Goal: Task Accomplishment & Management: Manage account settings

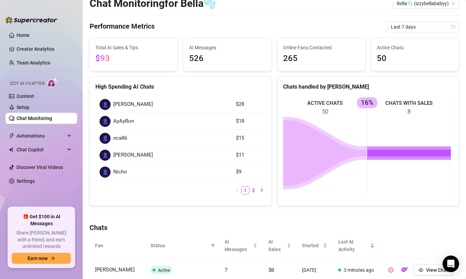
scroll to position [28, 0]
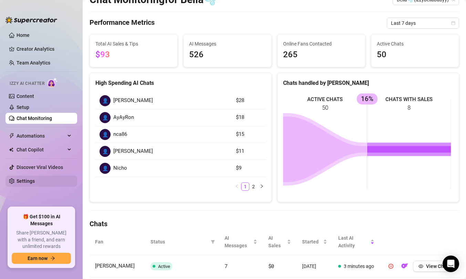
click at [35, 180] on link "Settings" at bounding box center [26, 181] width 18 height 6
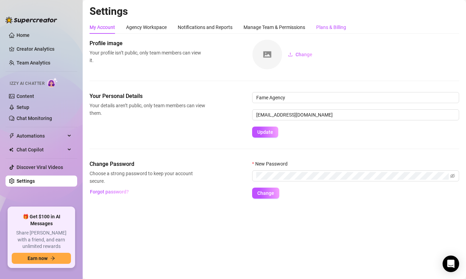
click at [339, 31] on div "Plans & Billing" at bounding box center [331, 27] width 30 height 8
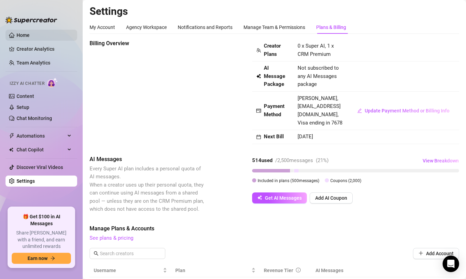
click at [30, 38] on link "Home" at bounding box center [23, 35] width 13 height 6
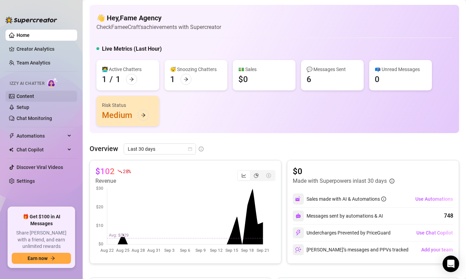
click at [34, 95] on link "Content" at bounding box center [26, 96] width 18 height 6
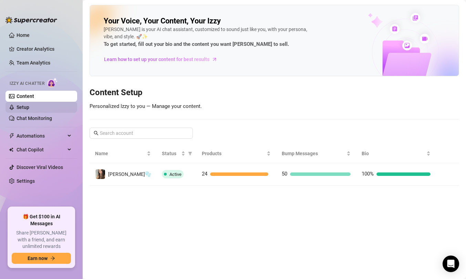
click at [29, 105] on link "Setup" at bounding box center [23, 107] width 13 height 6
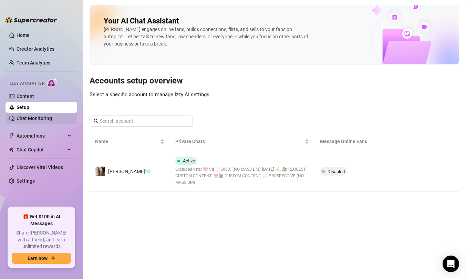
click at [52, 120] on link "Chat Monitoring" at bounding box center [34, 118] width 35 height 6
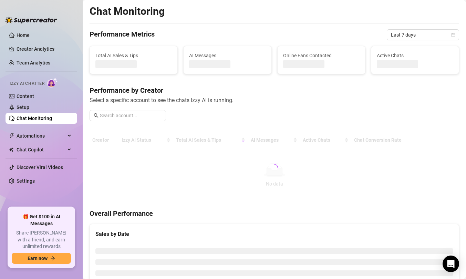
click at [50, 115] on link "Chat Monitoring" at bounding box center [34, 118] width 35 height 6
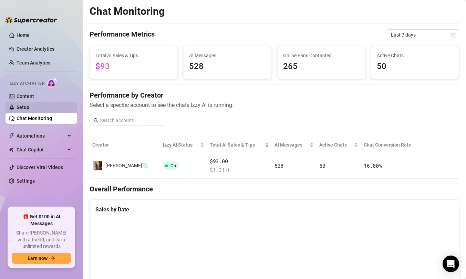
click at [29, 104] on link "Setup" at bounding box center [23, 107] width 13 height 6
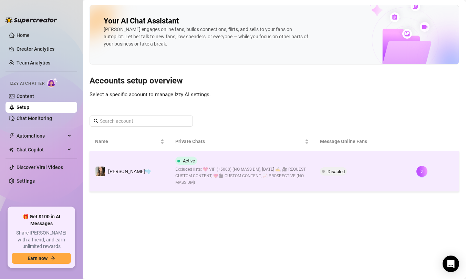
click at [132, 156] on td "[PERSON_NAME]🫧" at bounding box center [130, 171] width 80 height 41
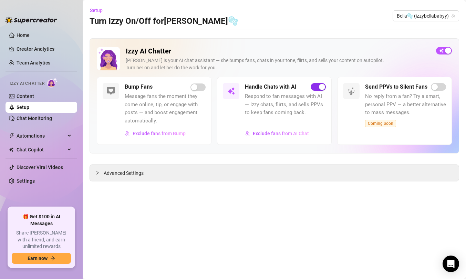
click at [324, 85] on div "button" at bounding box center [322, 87] width 6 height 6
click at [313, 90] on span "button" at bounding box center [318, 87] width 15 height 8
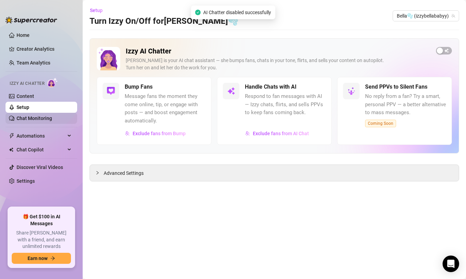
click at [31, 116] on link "Chat Monitoring" at bounding box center [34, 118] width 35 height 6
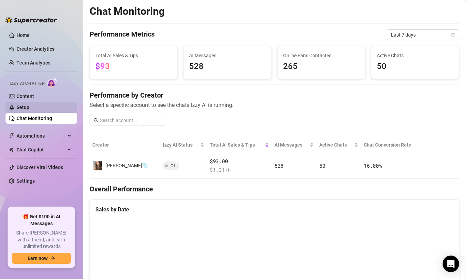
click at [29, 109] on link "Setup" at bounding box center [23, 107] width 13 height 6
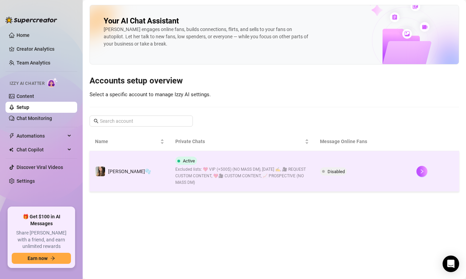
click at [233, 182] on span "Excluded lists: 💖 VIP (+500$) (NO MASS DM), Today ✍️, 🎥 REQUEST CUSTOM CONTENT,…" at bounding box center [242, 176] width 134 height 20
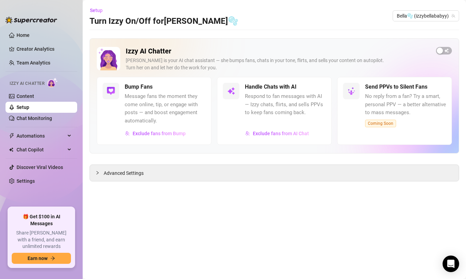
click at [297, 92] on div "Handle Chats with AI Respond to fan messages with AI — Izzy chats, flirts, and …" at bounding box center [285, 111] width 81 height 56
click at [244, 54] on h2 "Izzy AI Chatter" at bounding box center [278, 51] width 305 height 9
click at [41, 60] on link "Team Analytics" at bounding box center [34, 63] width 34 height 6
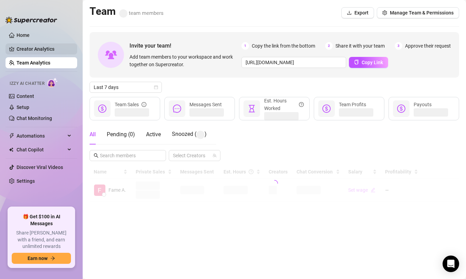
click at [40, 51] on link "Creator Analytics" at bounding box center [44, 48] width 55 height 11
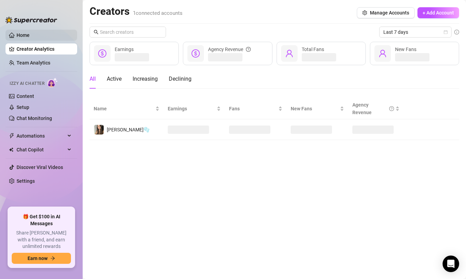
click at [30, 38] on link "Home" at bounding box center [23, 35] width 13 height 6
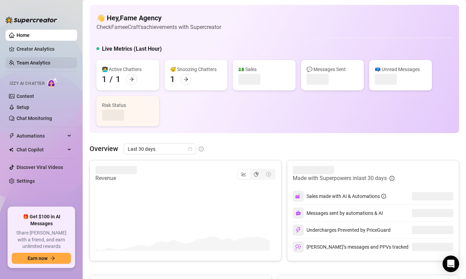
click at [32, 62] on link "Team Analytics" at bounding box center [34, 63] width 34 height 6
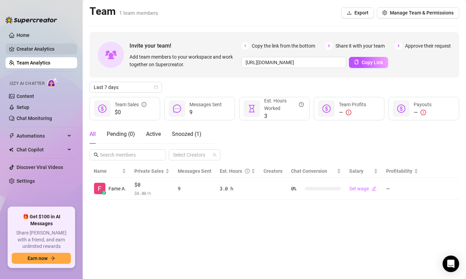
click at [32, 53] on link "Creator Analytics" at bounding box center [44, 48] width 55 height 11
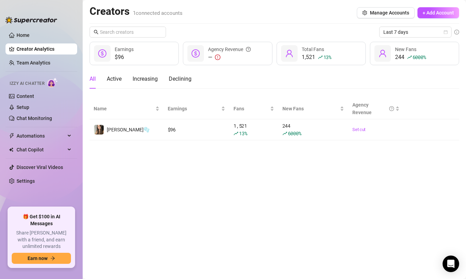
click at [31, 88] on div "Izzy AI Chatter" at bounding box center [40, 82] width 73 height 15
click at [25, 121] on link "Chat Monitoring" at bounding box center [34, 118] width 35 height 6
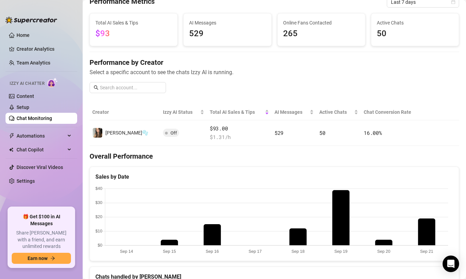
scroll to position [39, 0]
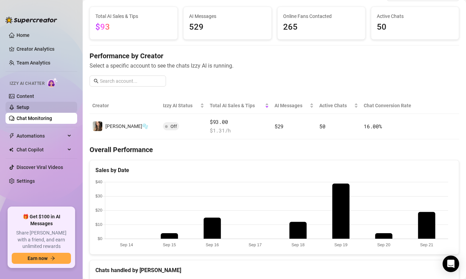
click at [29, 107] on link "Setup" at bounding box center [23, 107] width 13 height 6
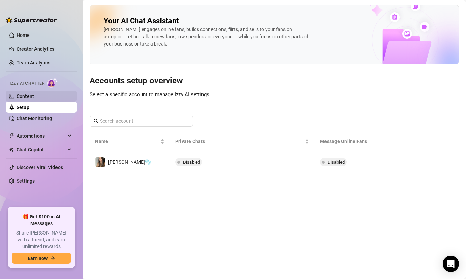
click at [29, 97] on link "Content" at bounding box center [26, 96] width 18 height 6
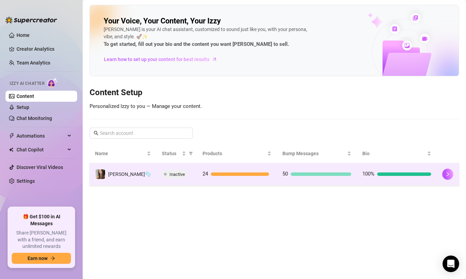
click at [309, 184] on td "50" at bounding box center [317, 174] width 80 height 22
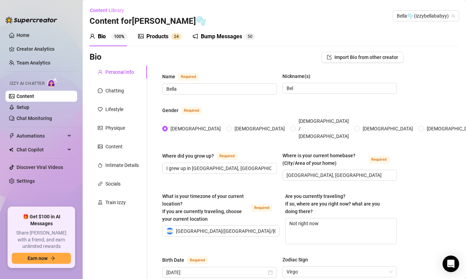
click at [231, 41] on div "Bump Messages 5 0" at bounding box center [224, 36] width 63 height 19
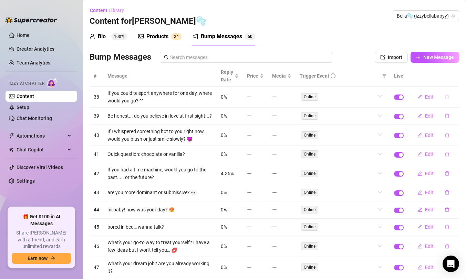
click at [445, 97] on icon "delete" at bounding box center [447, 96] width 5 height 5
click at [438, 81] on span "No" at bounding box center [439, 79] width 6 height 6
click at [166, 39] on div "Products" at bounding box center [157, 36] width 22 height 8
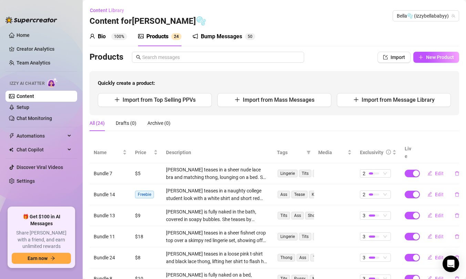
click at [229, 40] on div "Bump Messages" at bounding box center [221, 36] width 41 height 8
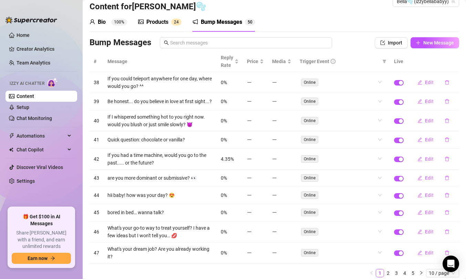
scroll to position [39, 0]
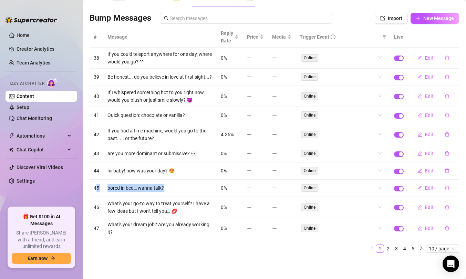
drag, startPoint x: 164, startPoint y: 189, endPoint x: 96, endPoint y: 190, distance: 68.2
click at [96, 190] on tr "45 bored in bed… wanna talk? 0% Online Edit" at bounding box center [275, 187] width 370 height 17
click at [107, 194] on td "bored in bed… wanna talk?" at bounding box center [159, 187] width 113 height 17
drag, startPoint x: 107, startPoint y: 193, endPoint x: 163, endPoint y: 193, distance: 55.4
click at [163, 193] on td "bored in bed… wanna talk?" at bounding box center [159, 187] width 113 height 17
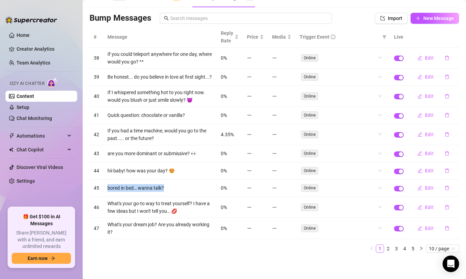
click at [164, 193] on td "bored in bed… wanna talk?" at bounding box center [159, 187] width 113 height 17
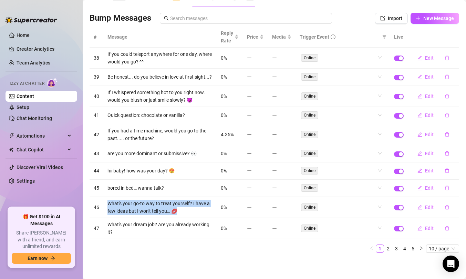
drag, startPoint x: 111, startPoint y: 205, endPoint x: 188, endPoint y: 212, distance: 77.4
click at [188, 212] on td "What's your go-to way to treat yourself? I have a few ideas but I won't tell yo…" at bounding box center [159, 207] width 113 height 21
copy td "What's your go-to way to treat yourself? I have a few ideas but I won't tell yo…"
click at [29, 110] on link "Setup" at bounding box center [23, 107] width 13 height 6
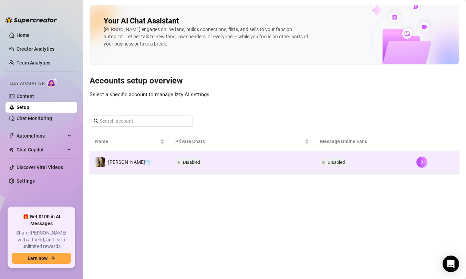
click at [234, 159] on td "Disabled" at bounding box center [242, 162] width 145 height 22
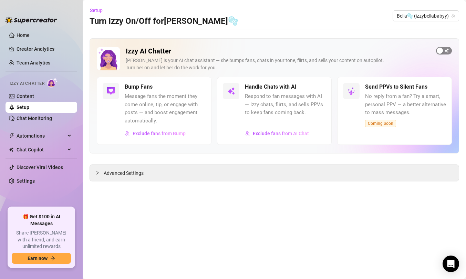
click at [444, 51] on span "button" at bounding box center [444, 51] width 16 height 8
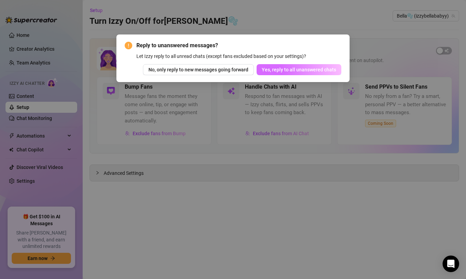
click at [293, 72] on span "Yes, reply to all unanswered chats" at bounding box center [299, 70] width 74 height 6
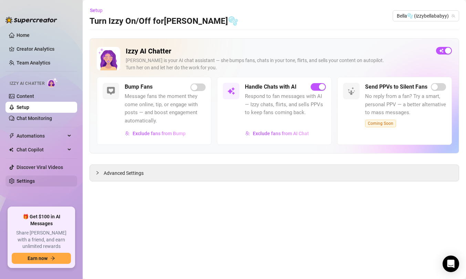
click at [35, 181] on link "Settings" at bounding box center [26, 181] width 18 height 6
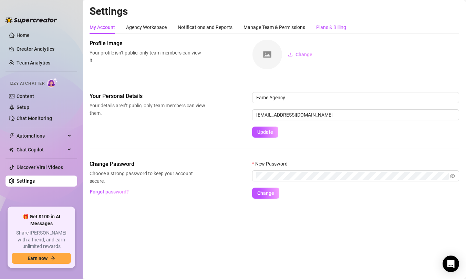
click at [330, 25] on div "Plans & Billing" at bounding box center [331, 27] width 30 height 8
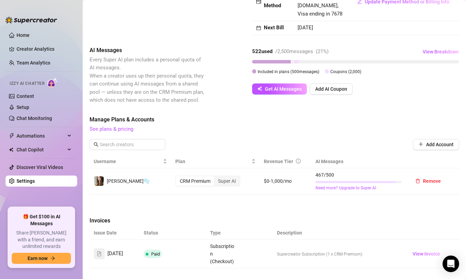
scroll to position [120, 0]
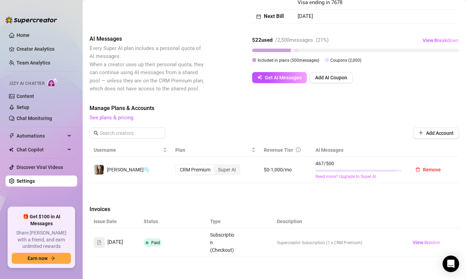
click at [338, 175] on link "Need more? Upgrade to Super AI" at bounding box center [358, 176] width 86 height 7
click at [333, 177] on link "Need more? Upgrade to Super AI" at bounding box center [358, 176] width 86 height 7
click at [333, 191] on div "Billing Overview Creator Plans 0 x Super AI, 1 x CRM Premium AI Message Package…" at bounding box center [275, 116] width 370 height 395
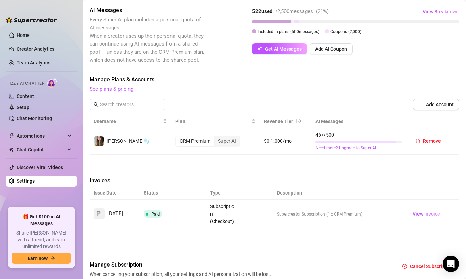
scroll to position [169, 0]
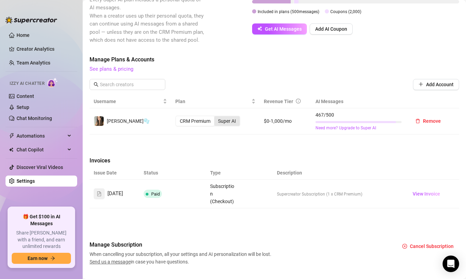
click at [230, 119] on div "Super AI" at bounding box center [226, 121] width 25 height 10
click at [216, 117] on input "Super AI" at bounding box center [216, 117] width 0 height 0
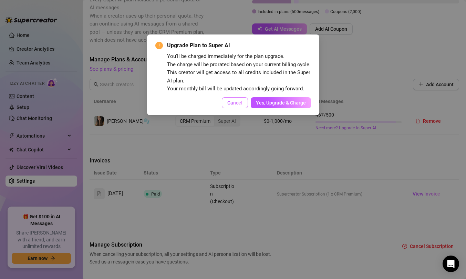
click at [235, 104] on span "Cancel" at bounding box center [234, 103] width 15 height 6
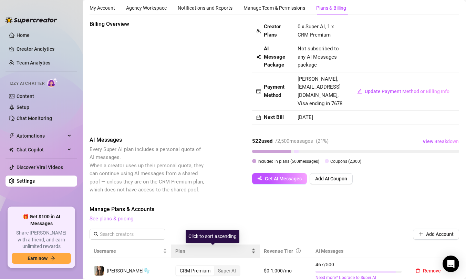
scroll to position [0, 0]
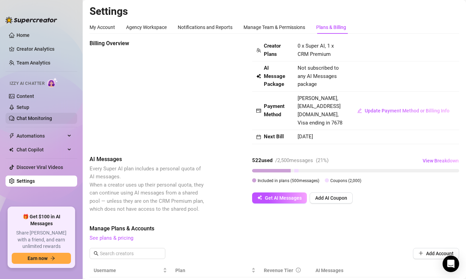
click at [47, 117] on link "Chat Monitoring" at bounding box center [34, 118] width 35 height 6
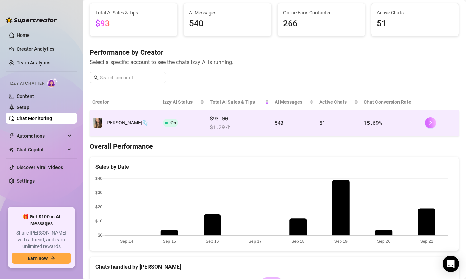
scroll to position [43, 0]
click at [431, 121] on div at bounding box center [440, 122] width 31 height 11
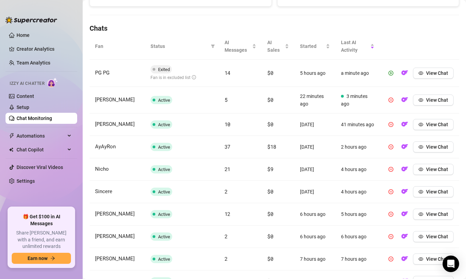
scroll to position [232, 0]
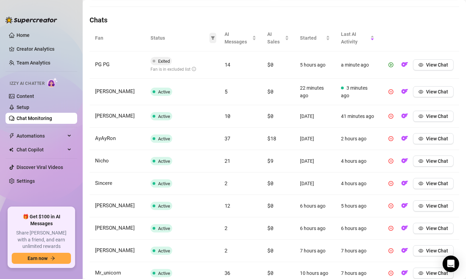
click at [211, 36] on icon "filter" at bounding box center [213, 37] width 4 height 3
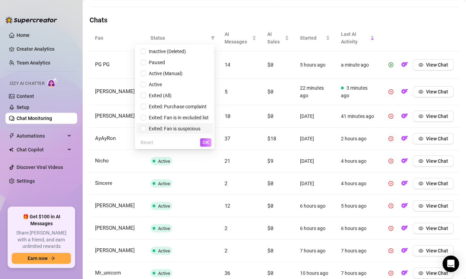
click at [184, 130] on span "Exited: Fan is suspicious" at bounding box center [173, 129] width 54 height 6
click at [181, 129] on span "Exited: Fan is suspicious" at bounding box center [173, 129] width 54 height 6
checkbox input "false"
click at [199, 138] on div "Reset OK" at bounding box center [174, 141] width 79 height 13
click at [204, 139] on span "OK" at bounding box center [206, 142] width 7 height 6
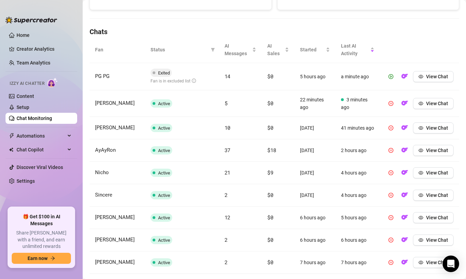
scroll to position [183, 0]
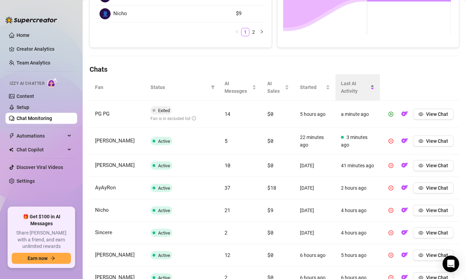
click at [341, 84] on span "Last AI Activity" at bounding box center [355, 87] width 28 height 15
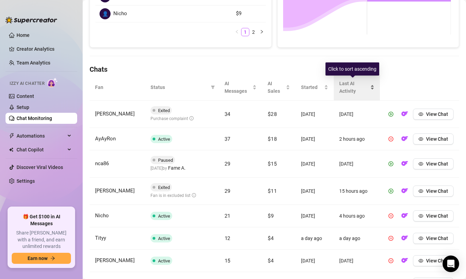
click at [339, 84] on span "Last AI Activity" at bounding box center [354, 87] width 30 height 15
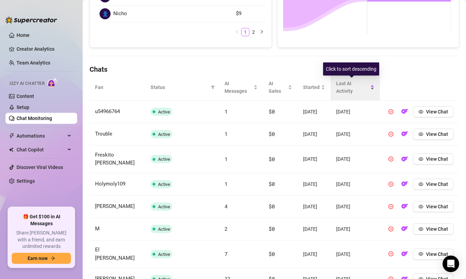
click at [337, 84] on span "Last AI Activity" at bounding box center [352, 87] width 33 height 15
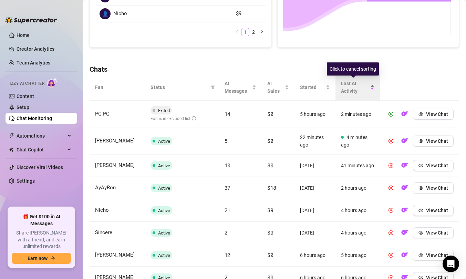
click at [341, 84] on div "Last AI Activity" at bounding box center [357, 87] width 33 height 15
